Goal: Check status: Check status

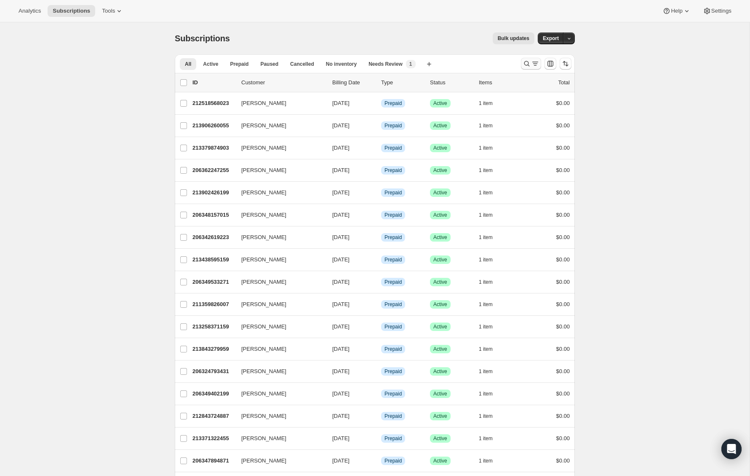
click at [530, 64] on icon "Search and filter results" at bounding box center [527, 63] width 8 height 8
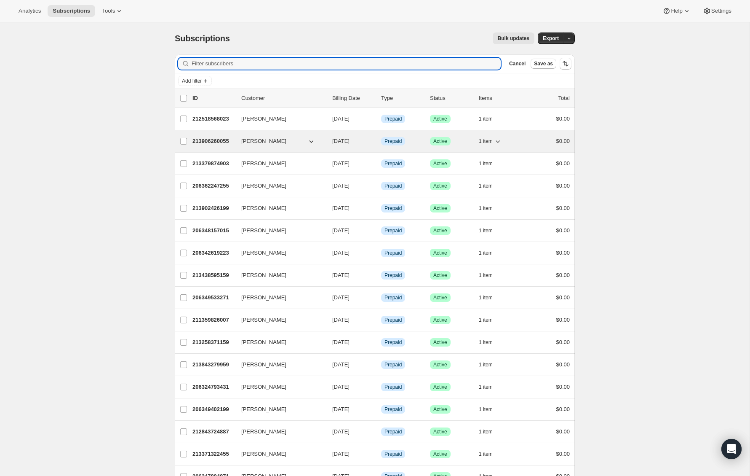
click at [214, 145] on p "213906260055" at bounding box center [214, 141] width 42 height 8
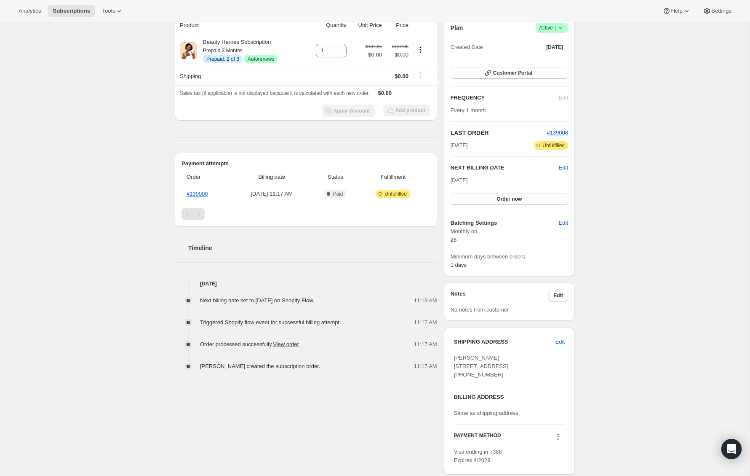
scroll to position [85, 0]
click at [206, 192] on link "#139008" at bounding box center [197, 193] width 21 height 6
